Goal: Information Seeking & Learning: Learn about a topic

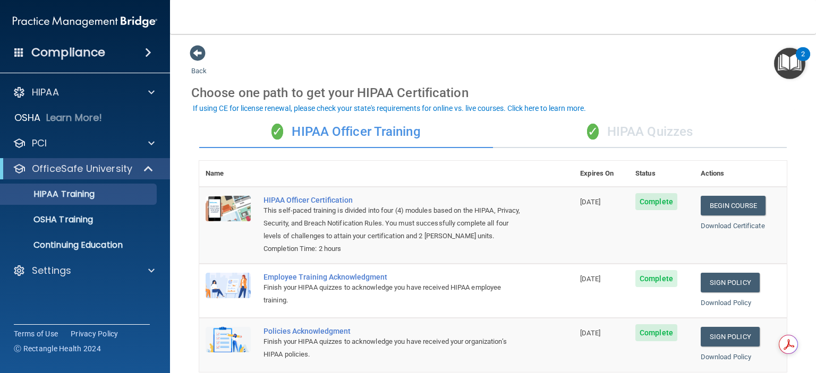
click at [644, 131] on div "✓ HIPAA Quizzes" at bounding box center [640, 132] width 294 height 32
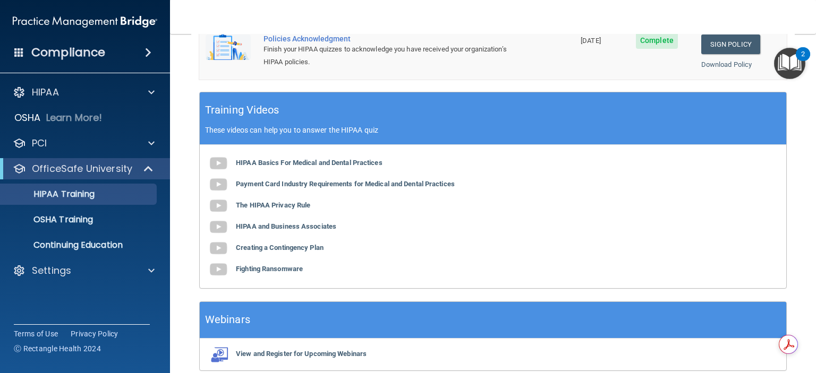
scroll to position [424, 0]
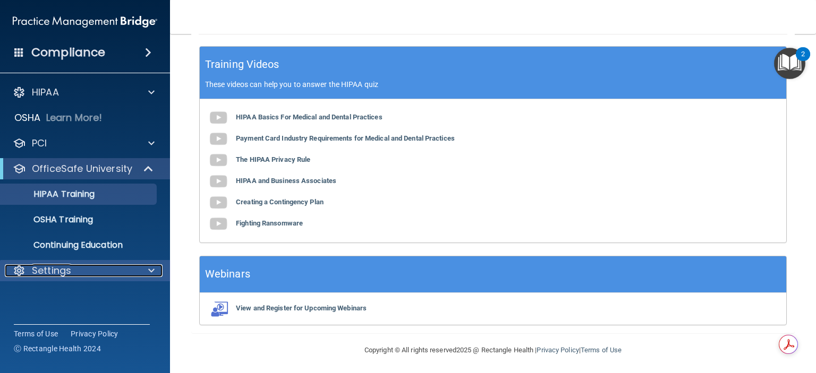
click at [58, 273] on p "Settings" at bounding box center [51, 271] width 39 height 13
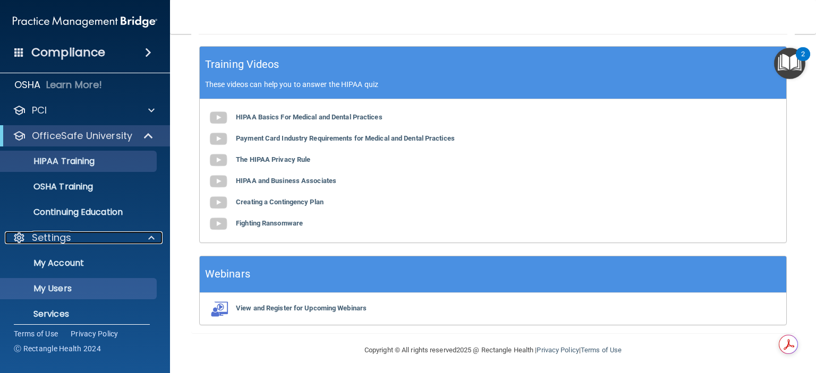
scroll to position [67, 0]
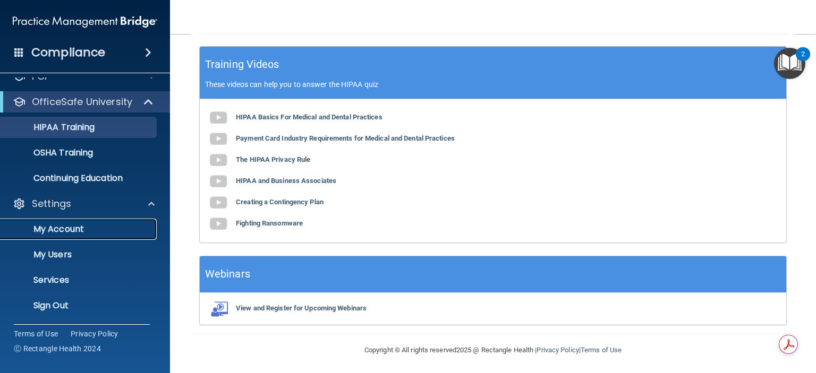
click at [68, 227] on p "My Account" at bounding box center [79, 229] width 145 height 11
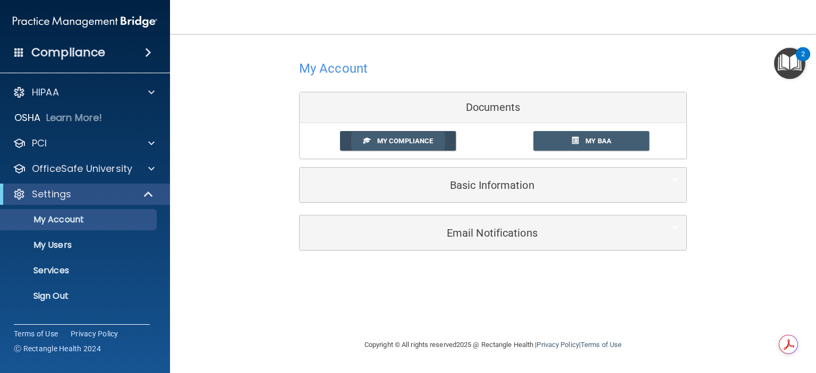
click at [389, 139] on span "My Compliance" at bounding box center [405, 141] width 56 height 8
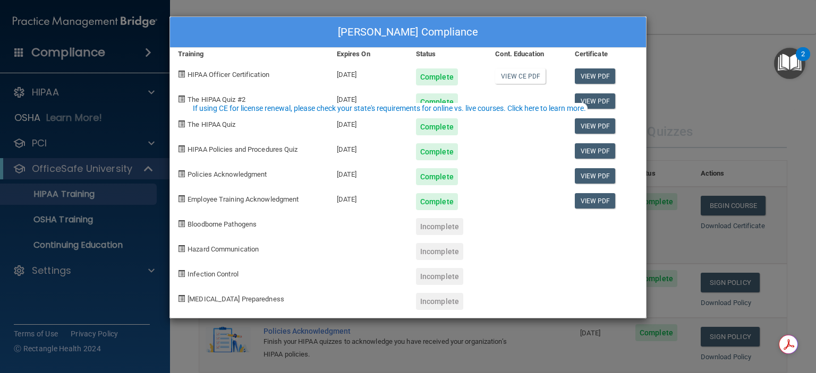
click at [71, 269] on div "[PERSON_NAME] Compliance Training Expires On Status Cont. Education Certificate…" at bounding box center [408, 186] width 816 height 373
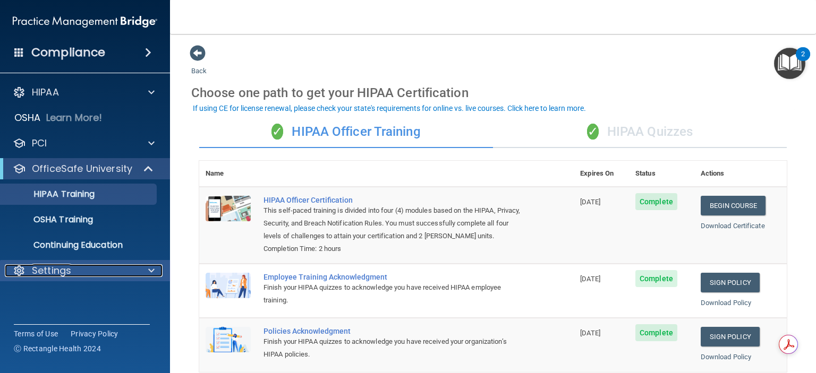
click at [86, 266] on div "Settings" at bounding box center [71, 271] width 132 height 13
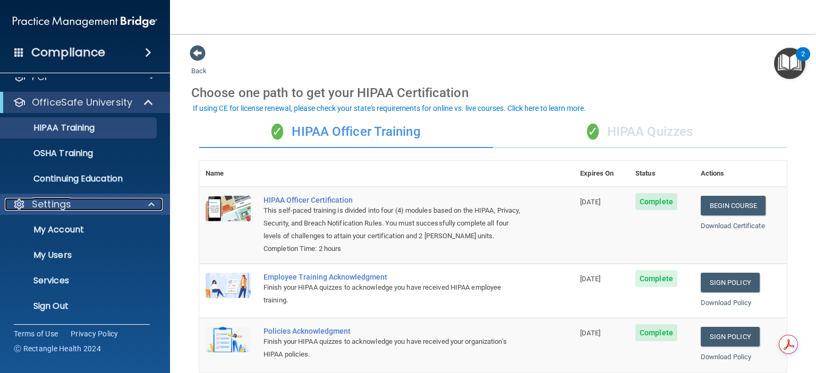
scroll to position [67, 0]
click at [64, 225] on p "My Account" at bounding box center [79, 229] width 145 height 11
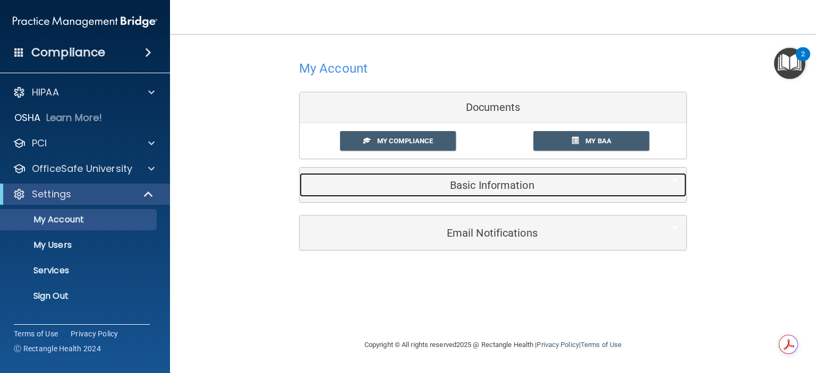
click at [482, 180] on h5 "Basic Information" at bounding box center [477, 186] width 338 height 12
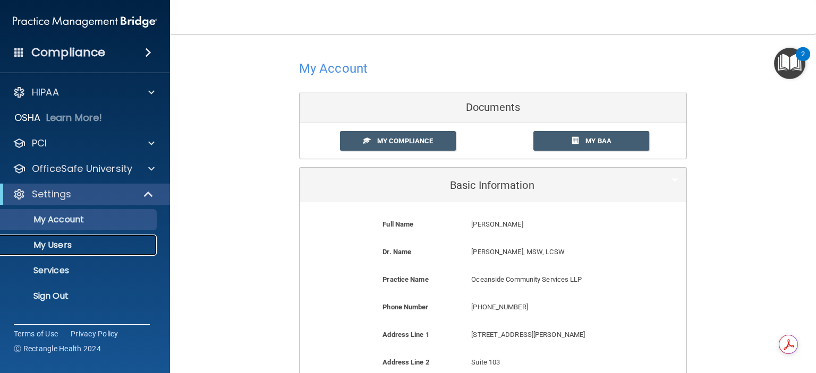
click at [61, 244] on p "My Users" at bounding box center [79, 245] width 145 height 11
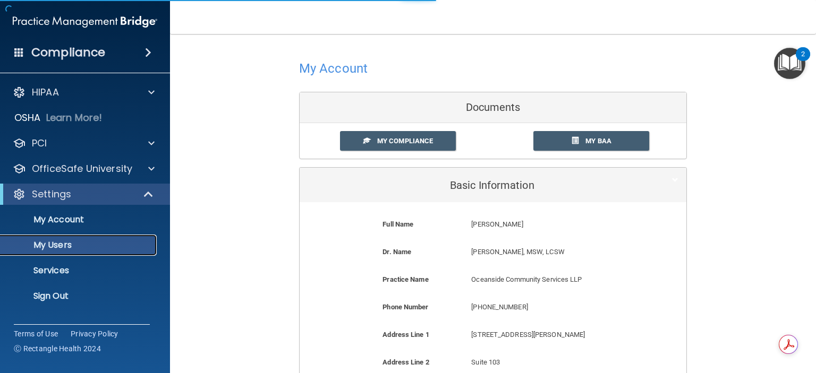
select select "20"
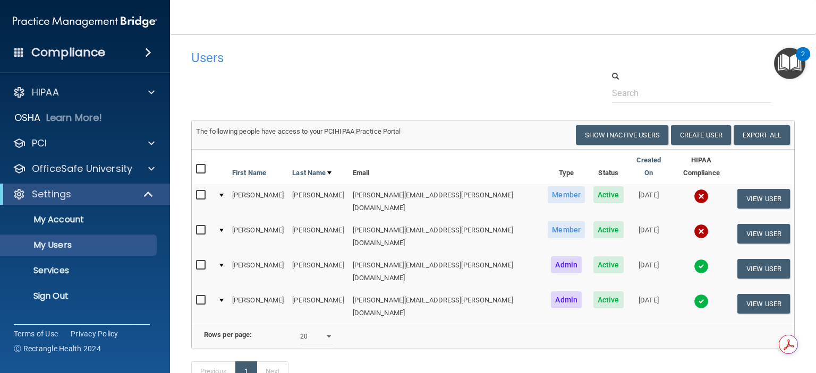
click at [224, 299] on div at bounding box center [221, 300] width 4 height 3
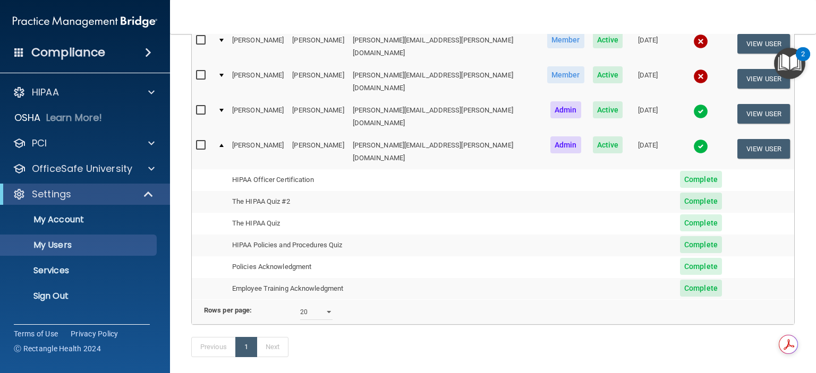
scroll to position [179, 0]
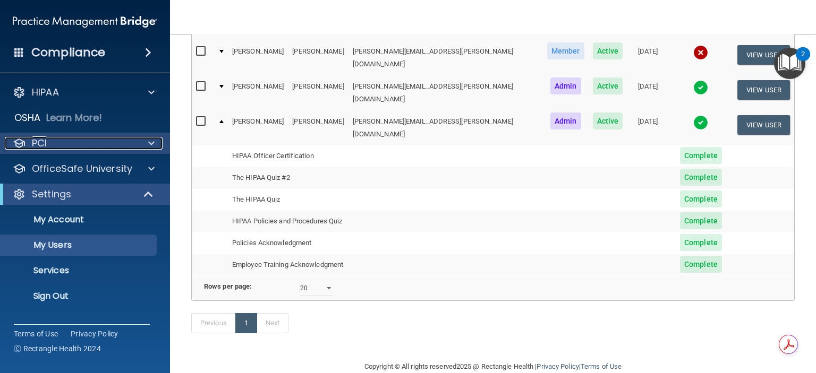
click at [49, 145] on div "PCI" at bounding box center [71, 143] width 132 height 13
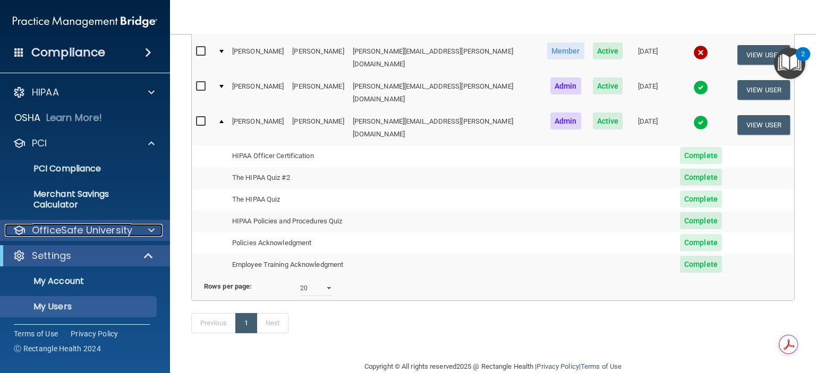
click at [46, 231] on p "OfficeSafe University" at bounding box center [82, 230] width 100 height 13
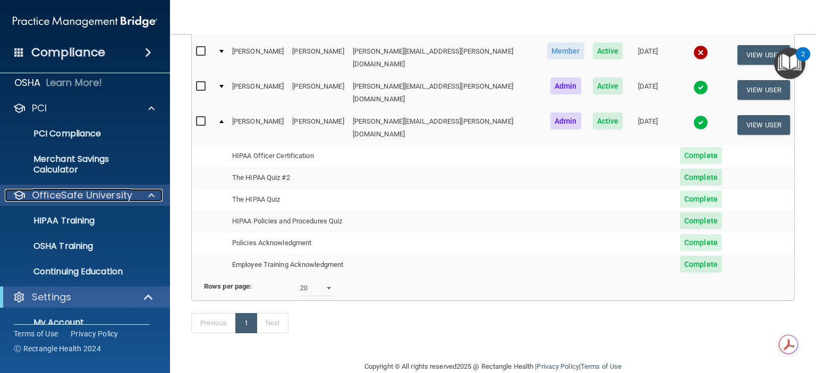
scroll to position [53, 0]
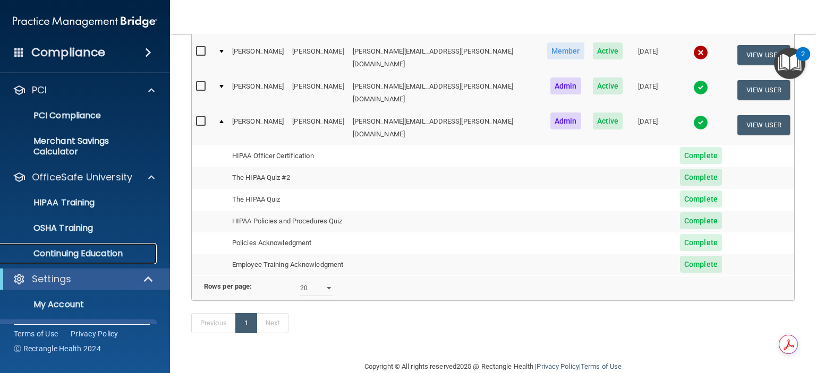
click at [62, 254] on p "Continuing Education" at bounding box center [79, 254] width 145 height 11
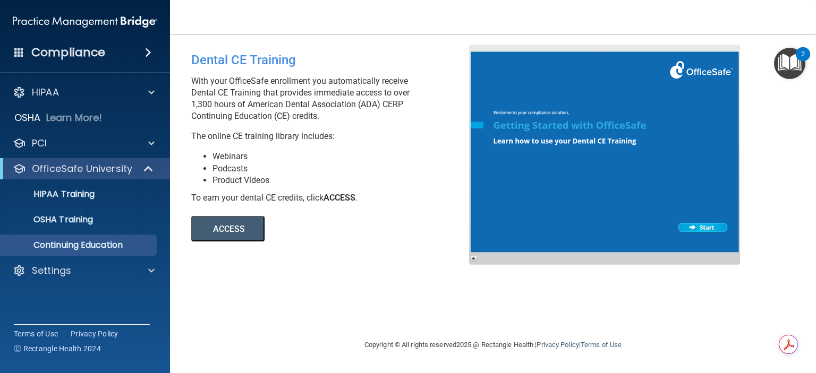
click at [18, 49] on span at bounding box center [19, 52] width 10 height 10
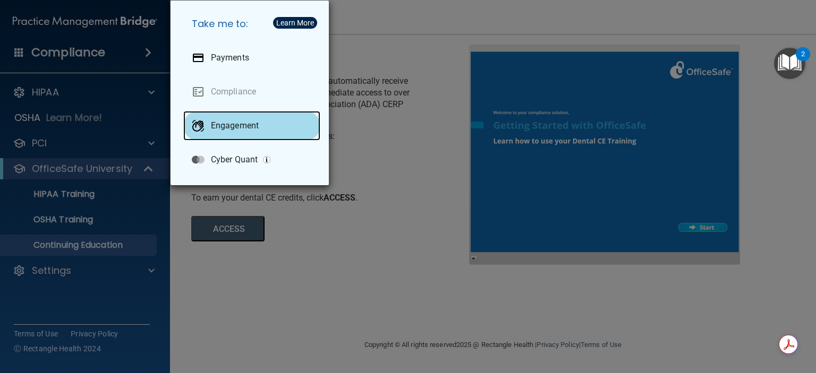
click at [237, 126] on p "Engagement" at bounding box center [235, 126] width 48 height 11
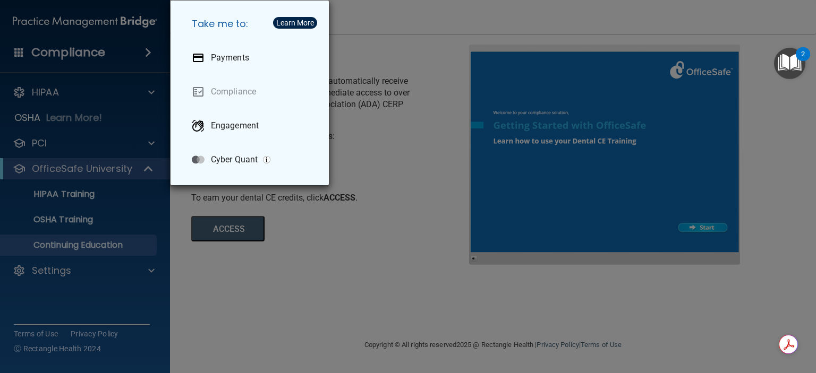
click at [48, 91] on div "Take me to: Payments Compliance Engagement Cyber Quant" at bounding box center [408, 186] width 816 height 373
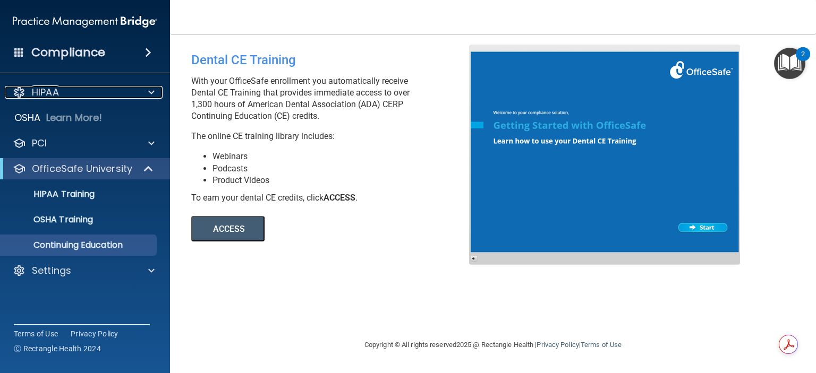
click at [48, 91] on p "HIPAA" at bounding box center [45, 92] width 27 height 13
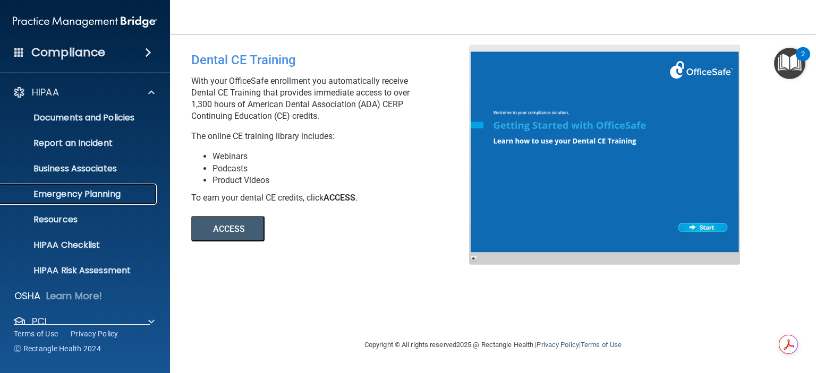
click at [57, 193] on p "Emergency Planning" at bounding box center [79, 194] width 145 height 11
